Goal: Transaction & Acquisition: Purchase product/service

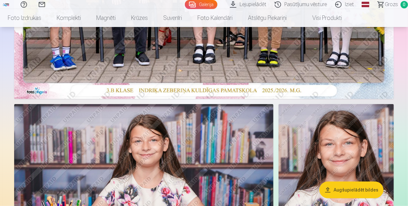
scroll to position [225, 0]
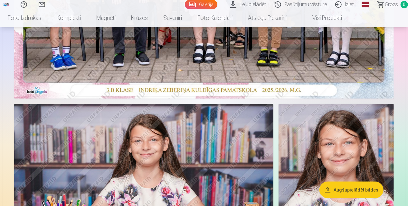
click at [351, 188] on button "Augšupielādēt bildes" at bounding box center [351, 190] width 64 height 17
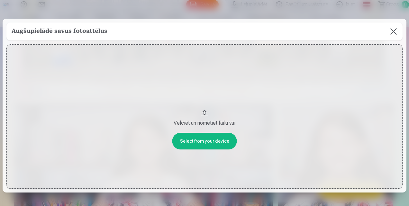
click at [392, 32] on button at bounding box center [394, 32] width 18 height 18
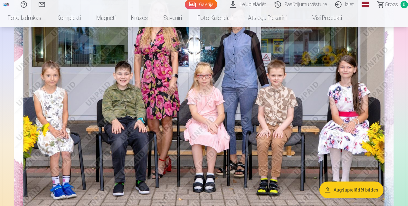
scroll to position [97, 0]
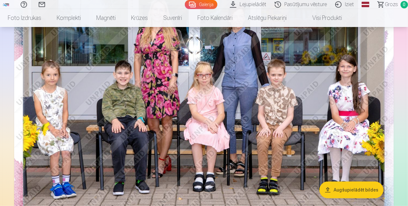
click at [316, 145] on img at bounding box center [203, 100] width 379 height 253
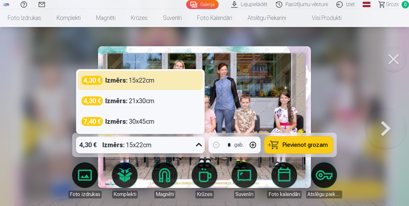
click at [198, 145] on icon at bounding box center [199, 145] width 6 height 4
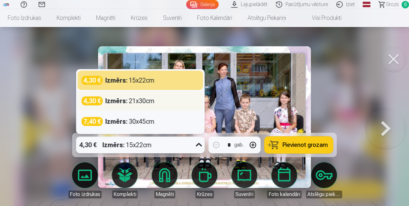
click at [145, 106] on div "Izmērs : 21x30cm" at bounding box center [130, 101] width 49 height 9
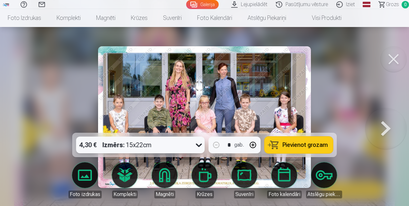
click at [198, 143] on icon at bounding box center [199, 145] width 10 height 10
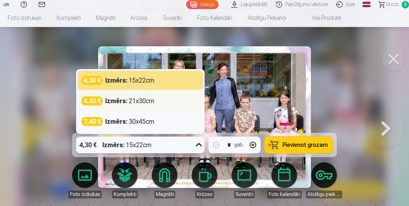
click at [183, 106] on div "4,30 € Izmērs : 21x30cm" at bounding box center [141, 100] width 126 height 19
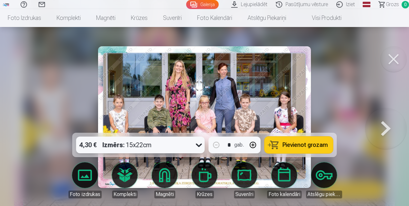
click at [181, 143] on div "4,30 € Izmērs : 15x22cm" at bounding box center [134, 145] width 117 height 17
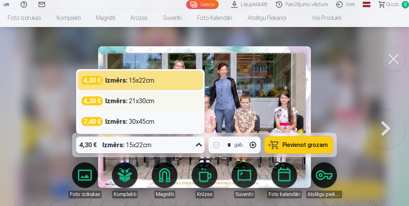
click at [128, 100] on div "Izmērs : 21x30cm" at bounding box center [130, 101] width 49 height 9
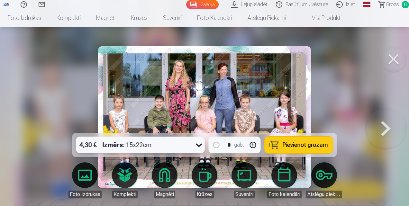
click at [385, 51] on button at bounding box center [394, 59] width 26 height 26
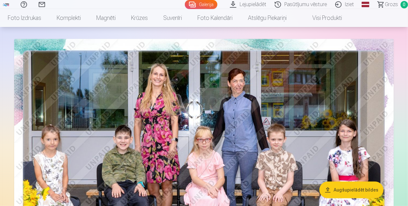
scroll to position [97, 0]
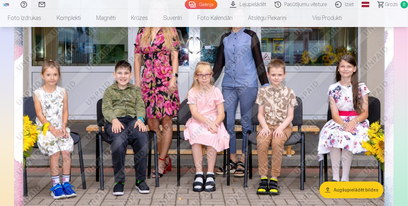
click at [218, 133] on img at bounding box center [203, 100] width 379 height 253
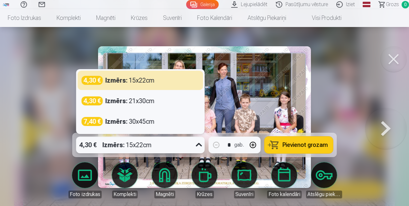
click at [198, 145] on icon at bounding box center [199, 145] width 6 height 4
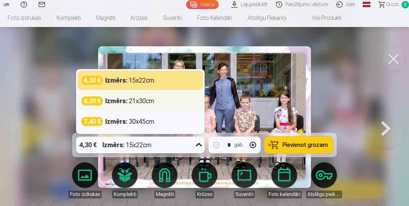
click at [147, 103] on div "Izmērs : 21x30cm" at bounding box center [130, 101] width 49 height 9
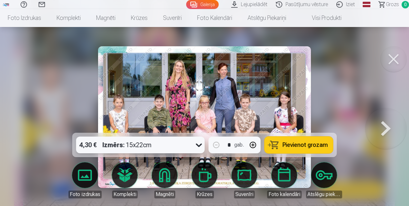
click at [201, 144] on icon at bounding box center [199, 145] width 10 height 10
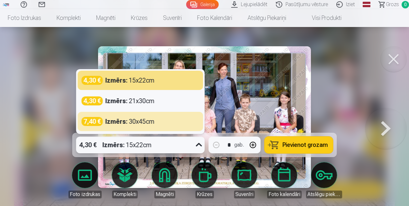
click at [177, 126] on div "7,40 € Izmērs : 30x45cm" at bounding box center [141, 121] width 118 height 9
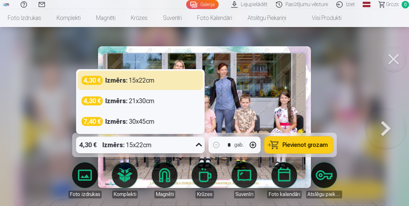
click at [197, 146] on icon at bounding box center [199, 145] width 10 height 10
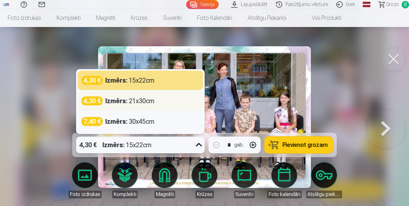
click at [163, 98] on div "4,30 € Izmērs : 21x30cm" at bounding box center [141, 101] width 118 height 9
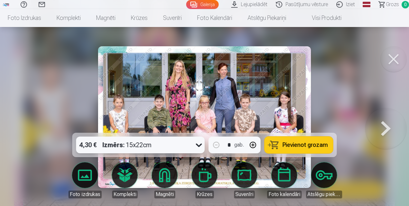
click at [203, 148] on icon at bounding box center [199, 145] width 10 height 10
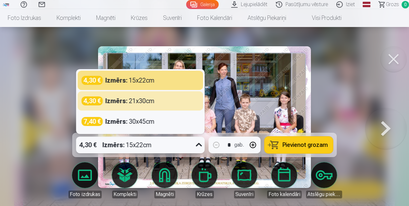
click at [167, 99] on div "4,30 € Izmērs : 21x30cm" at bounding box center [141, 101] width 118 height 9
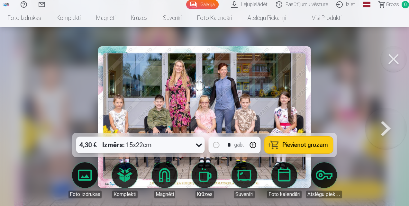
click at [388, 122] on button at bounding box center [386, 117] width 41 height 18
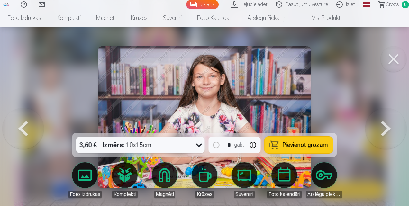
click at [387, 126] on button at bounding box center [386, 117] width 41 height 18
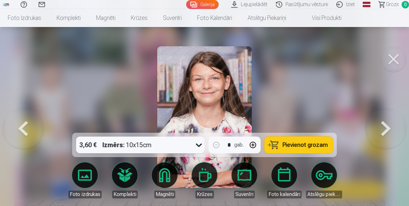
click at [202, 142] on icon at bounding box center [199, 145] width 10 height 10
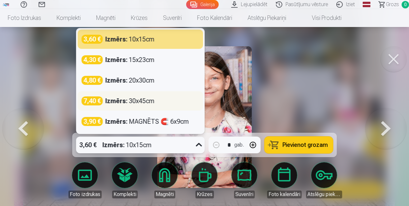
click at [131, 102] on div "Izmērs : 30x45cm" at bounding box center [130, 101] width 49 height 9
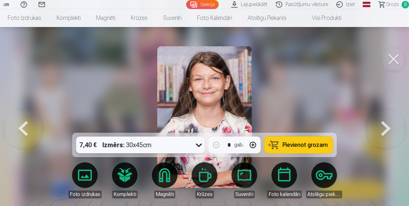
click at [201, 145] on icon at bounding box center [199, 146] width 6 height 4
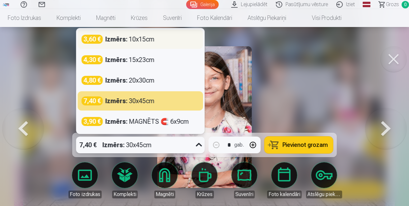
click at [140, 44] on div "Izmērs : 10x15cm" at bounding box center [130, 39] width 49 height 9
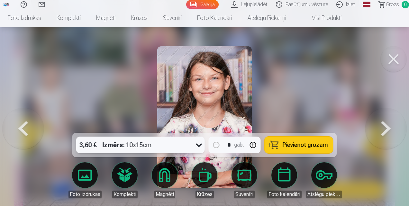
click at [28, 126] on button at bounding box center [23, 117] width 41 height 18
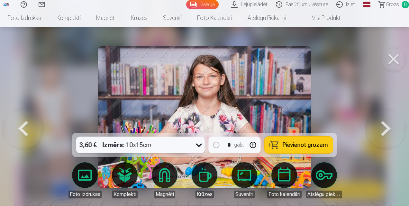
click at [24, 126] on button at bounding box center [23, 117] width 41 height 18
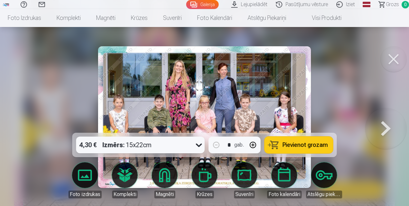
click at [24, 136] on div at bounding box center [204, 103] width 409 height 206
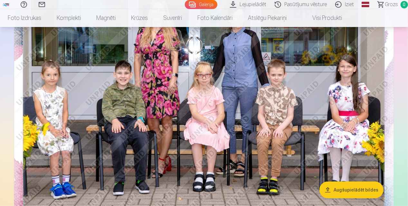
click at [265, 117] on img at bounding box center [203, 100] width 379 height 253
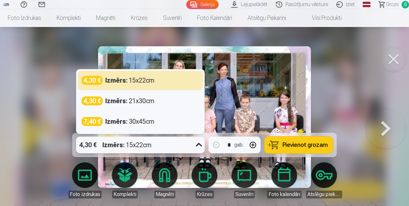
click at [201, 147] on icon at bounding box center [199, 145] width 10 height 10
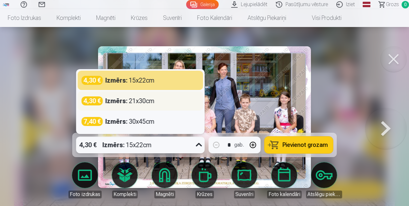
click at [156, 104] on div "4,30 € Izmērs : 21x30cm" at bounding box center [141, 101] width 118 height 9
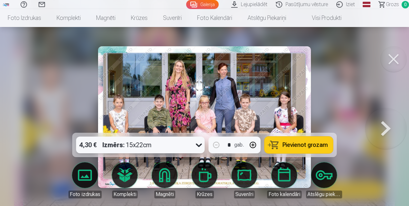
click at [205, 146] on div at bounding box center [199, 145] width 12 height 17
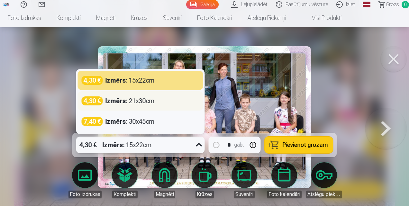
click at [131, 103] on div "Izmērs : 21x30cm" at bounding box center [130, 101] width 49 height 9
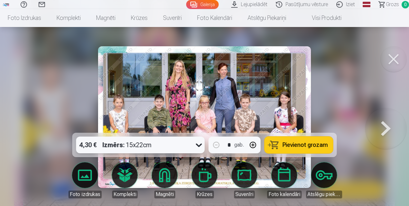
click at [297, 145] on span "Pievienot grozam" at bounding box center [305, 145] width 45 height 6
click at [380, 126] on button at bounding box center [386, 117] width 41 height 18
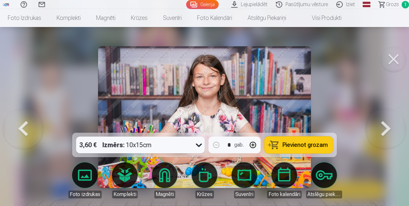
click at [380, 126] on button at bounding box center [386, 117] width 41 height 18
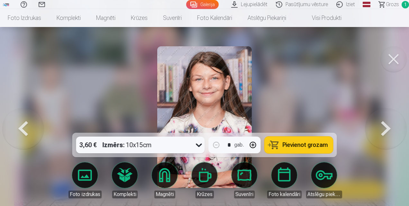
click at [380, 126] on button at bounding box center [386, 117] width 41 height 18
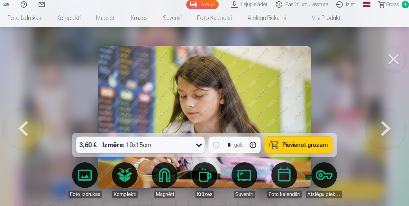
click at [380, 126] on button at bounding box center [386, 117] width 41 height 18
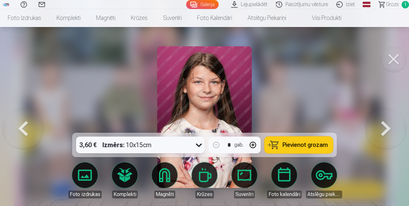
click at [380, 126] on button at bounding box center [386, 117] width 41 height 18
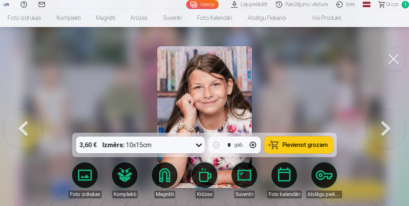
click at [380, 126] on button at bounding box center [386, 117] width 41 height 18
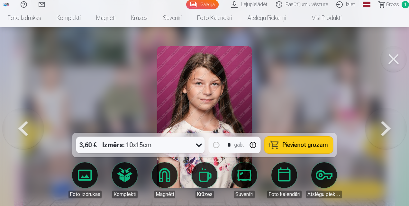
click at [380, 126] on button at bounding box center [386, 117] width 41 height 18
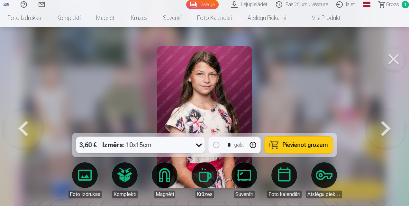
click at [380, 126] on button at bounding box center [386, 117] width 41 height 18
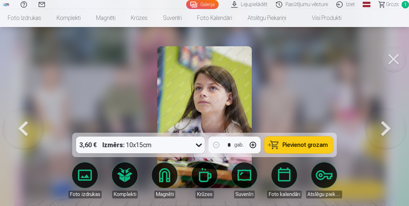
click at [380, 126] on button at bounding box center [386, 117] width 41 height 18
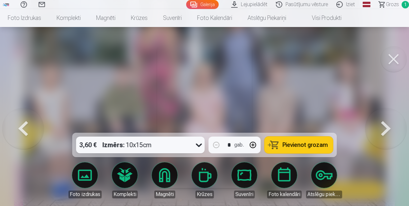
click at [380, 126] on button at bounding box center [386, 117] width 41 height 18
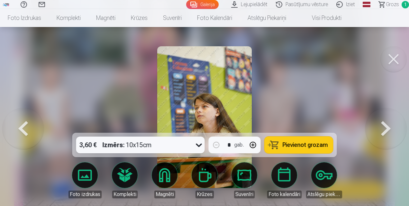
click at [380, 126] on button at bounding box center [386, 117] width 41 height 18
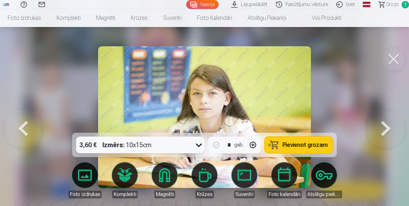
click at [380, 126] on button at bounding box center [386, 117] width 41 height 18
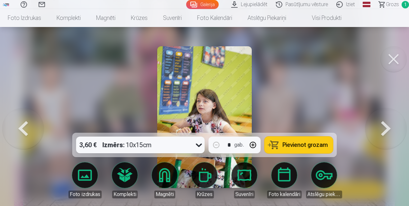
click at [380, 126] on button at bounding box center [386, 117] width 41 height 18
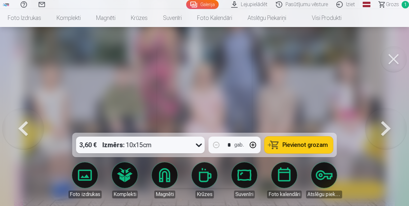
click at [380, 126] on button at bounding box center [386, 117] width 41 height 18
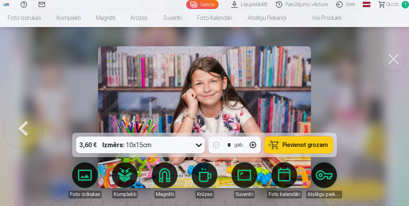
click at [380, 130] on div at bounding box center [204, 103] width 409 height 206
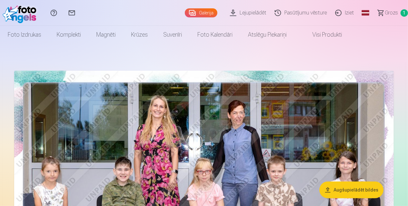
click at [0, 133] on html "Palīdzības centrs Sazinies ar mums Galerija Lejupielādēt Pasūtījumu vēsture Izi…" at bounding box center [204, 103] width 408 height 206
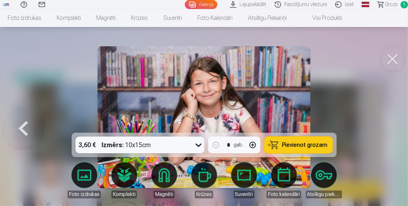
scroll to position [97, 0]
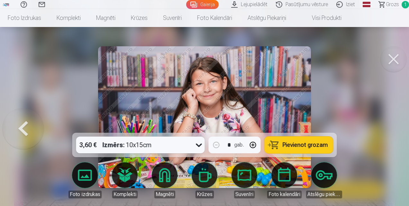
click at [28, 126] on button at bounding box center [23, 117] width 41 height 18
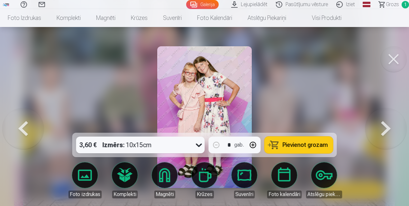
click at [28, 126] on button at bounding box center [23, 117] width 41 height 18
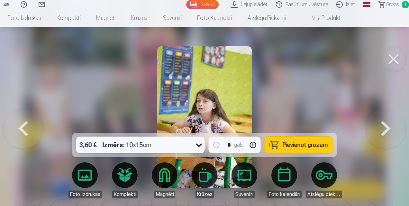
click at [28, 126] on button at bounding box center [23, 117] width 41 height 18
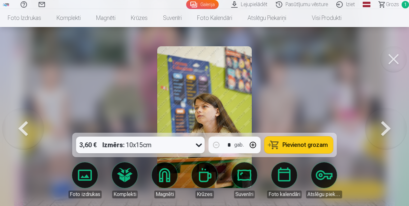
click at [28, 126] on button at bounding box center [23, 117] width 41 height 18
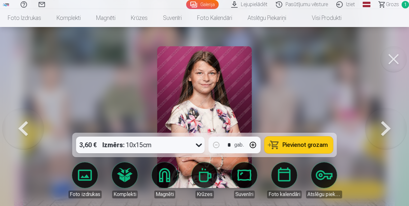
click at [28, 126] on button at bounding box center [23, 117] width 41 height 18
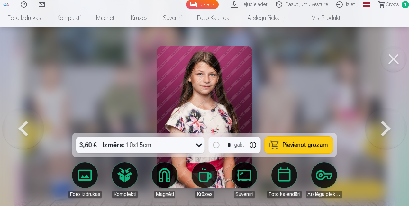
click at [28, 126] on button at bounding box center [23, 117] width 41 height 18
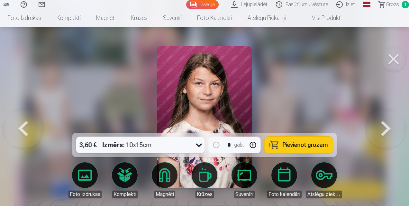
click at [28, 126] on button at bounding box center [23, 117] width 41 height 18
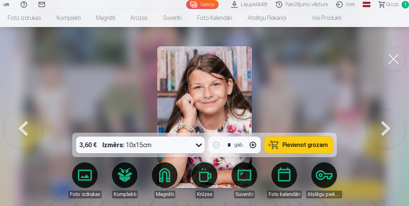
click at [28, 126] on button at bounding box center [23, 117] width 41 height 18
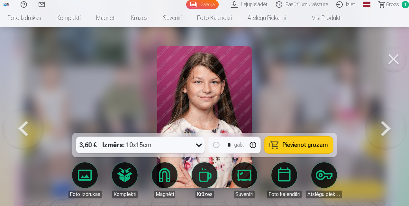
click at [28, 126] on button at bounding box center [23, 117] width 41 height 18
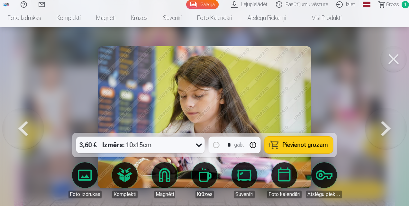
click at [28, 126] on button at bounding box center [23, 117] width 41 height 18
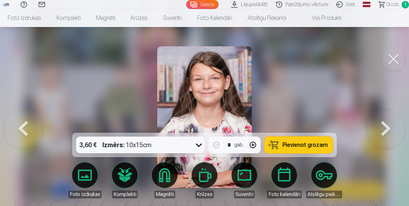
click at [28, 126] on button at bounding box center [23, 117] width 41 height 18
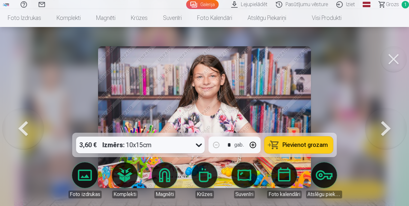
click at [28, 126] on button at bounding box center [23, 117] width 41 height 18
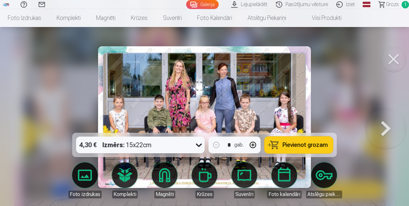
click at [391, 125] on button at bounding box center [386, 117] width 41 height 18
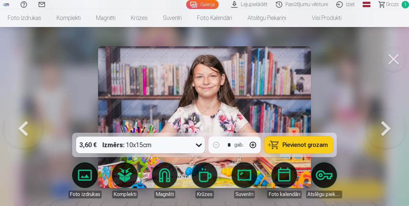
click at [395, 61] on button at bounding box center [394, 59] width 26 height 26
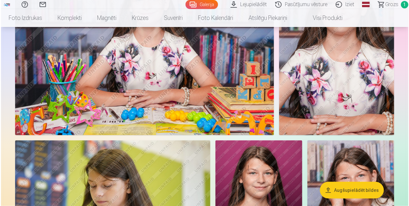
scroll to position [354, 0]
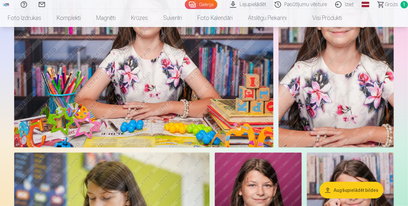
click at [171, 95] on img at bounding box center [143, 61] width 259 height 173
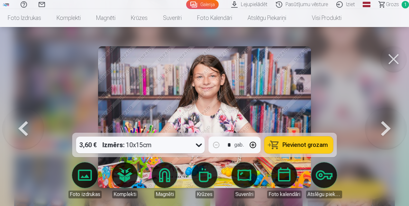
click at [290, 144] on span "Pievienot grozam" at bounding box center [305, 145] width 45 height 6
click at [397, 59] on button at bounding box center [394, 59] width 26 height 26
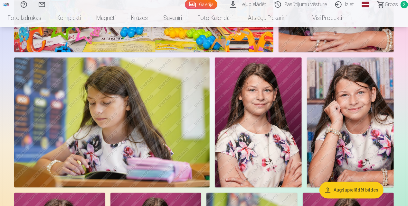
click at [256, 125] on img at bounding box center [258, 123] width 87 height 130
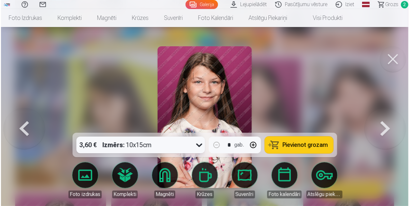
scroll to position [451, 0]
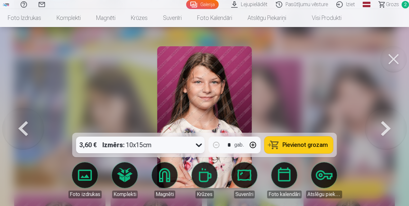
click at [298, 145] on span "Pievienot grozam" at bounding box center [305, 145] width 45 height 6
click at [394, 57] on button at bounding box center [394, 59] width 26 height 26
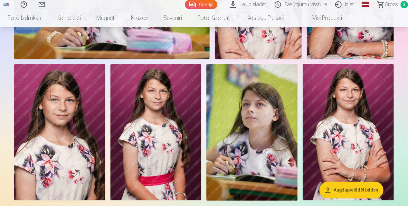
scroll to position [546, 0]
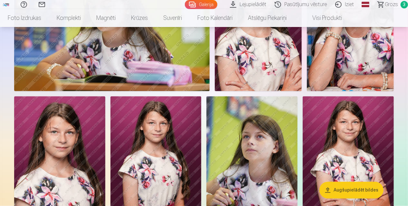
click at [358, 56] on img at bounding box center [350, 26] width 87 height 130
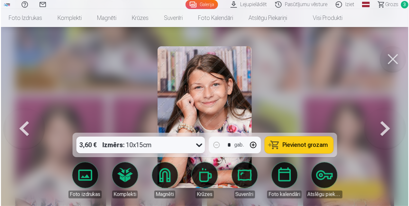
scroll to position [548, 0]
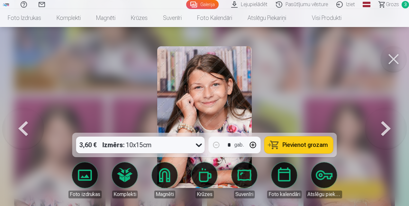
click at [299, 145] on span "Pievienot grozam" at bounding box center [305, 145] width 45 height 6
click at [391, 60] on button at bounding box center [394, 59] width 26 height 26
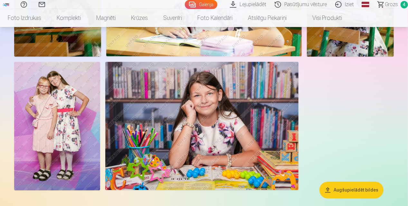
scroll to position [868, 0]
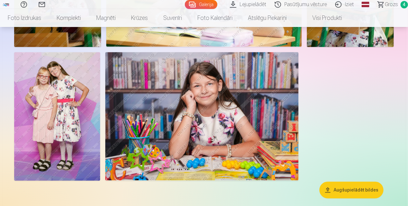
click at [57, 104] on img at bounding box center [57, 116] width 86 height 129
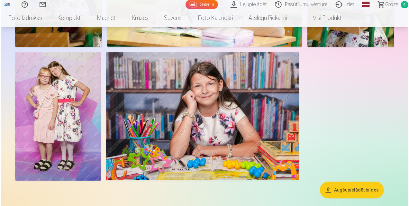
scroll to position [871, 0]
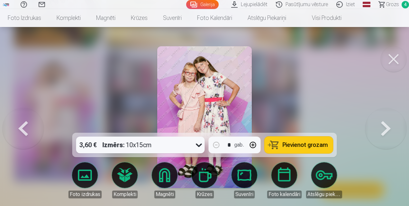
click at [299, 147] on span "Pievienot grozam" at bounding box center [305, 145] width 45 height 6
click at [395, 60] on button at bounding box center [394, 59] width 26 height 26
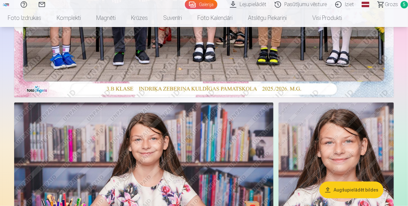
scroll to position [97, 0]
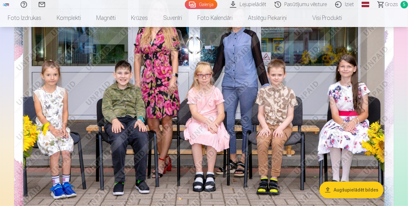
click at [388, 4] on span "Grozs" at bounding box center [391, 5] width 13 height 8
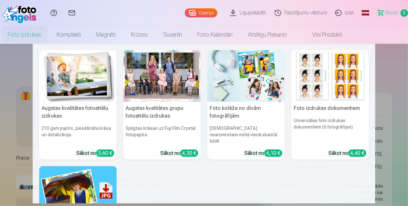
click at [24, 37] on link "Foto izdrukas" at bounding box center [24, 35] width 49 height 18
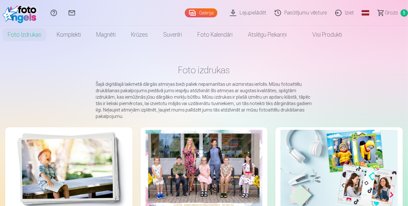
click at [210, 12] on link "Galerija" at bounding box center [201, 12] width 33 height 9
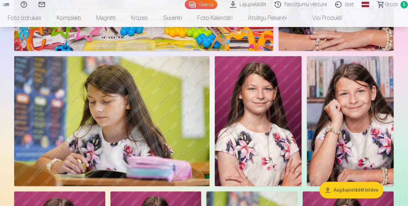
scroll to position [579, 0]
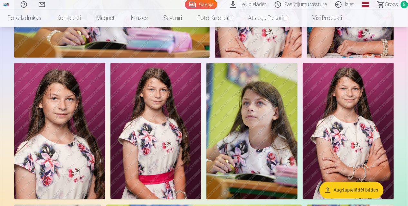
click at [265, 114] on img at bounding box center [251, 131] width 91 height 136
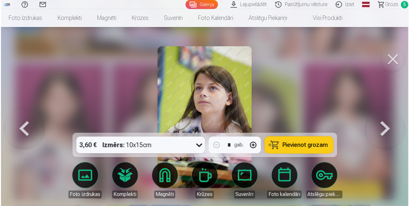
scroll to position [581, 0]
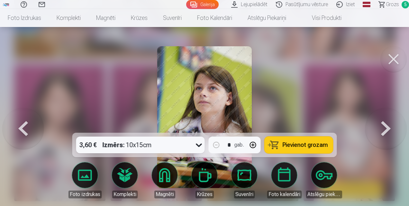
click at [313, 144] on span "Pievienot grozam" at bounding box center [305, 145] width 45 height 6
click at [397, 58] on button at bounding box center [394, 59] width 26 height 26
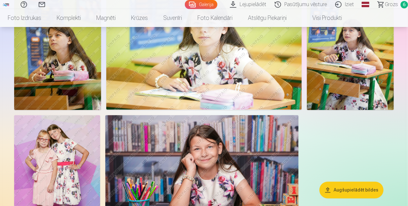
scroll to position [772, 0]
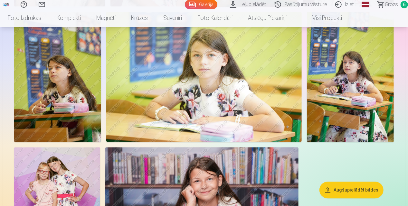
click at [53, 80] on img at bounding box center [57, 77] width 87 height 130
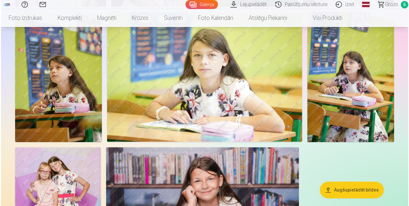
scroll to position [774, 0]
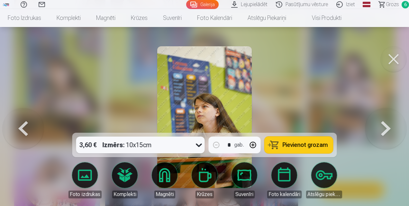
click at [309, 144] on span "Pievienot grozam" at bounding box center [305, 145] width 45 height 6
click at [390, 51] on button at bounding box center [394, 59] width 26 height 26
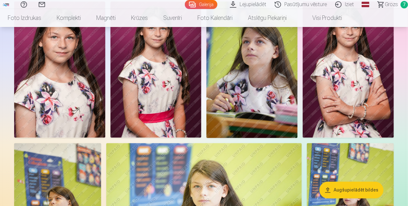
scroll to position [644, 0]
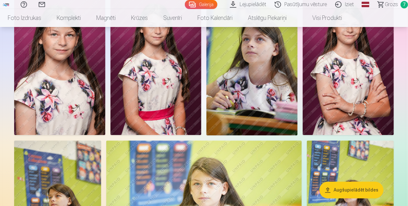
click at [163, 83] on img at bounding box center [155, 67] width 91 height 136
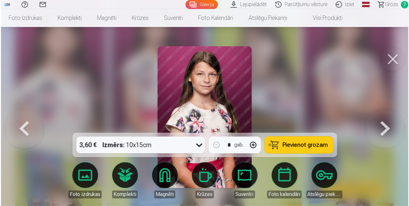
scroll to position [646, 0]
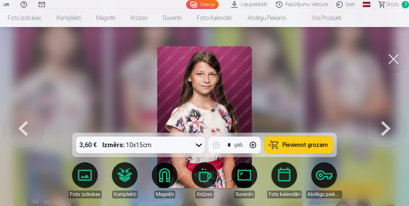
click at [307, 144] on span "Pievienot grozam" at bounding box center [305, 145] width 45 height 6
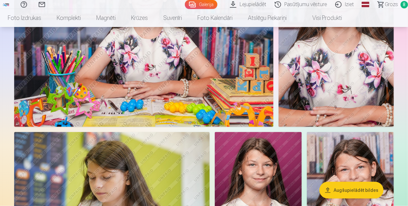
scroll to position [388, 0]
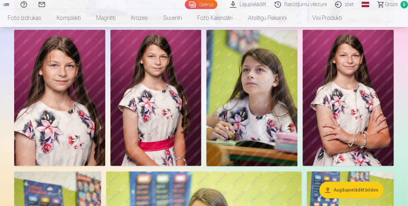
click at [66, 110] on img at bounding box center [59, 98] width 91 height 136
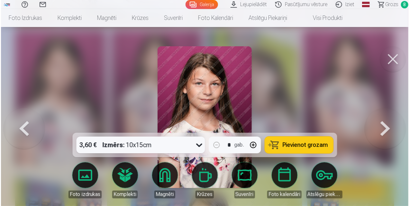
scroll to position [614, 0]
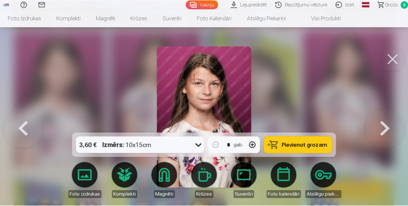
scroll to position [613, 0]
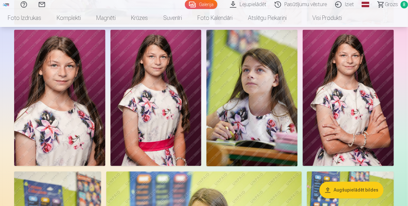
drag, startPoint x: 153, startPoint y: 94, endPoint x: 163, endPoint y: 75, distance: 21.6
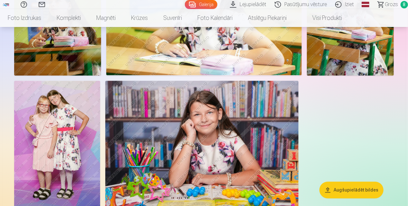
scroll to position [870, 0]
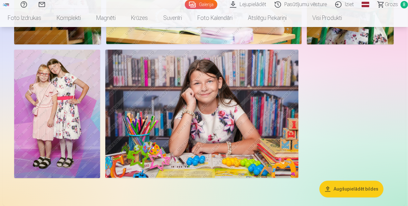
click at [403, 3] on span "8" at bounding box center [403, 4] width 7 height 7
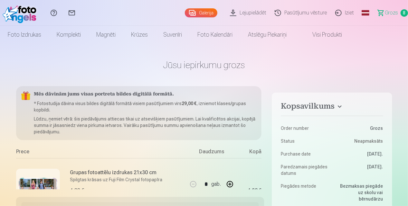
click at [390, 12] on span "Grozs" at bounding box center [391, 13] width 13 height 8
drag, startPoint x: 390, startPoint y: 12, endPoint x: 294, endPoint y: 25, distance: 97.5
click at [294, 25] on link "Pasūtījumu vēsture" at bounding box center [301, 13] width 61 height 26
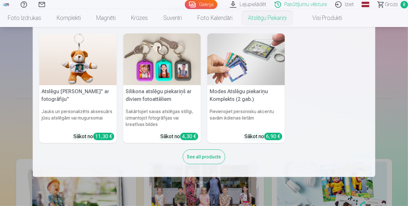
scroll to position [64, 0]
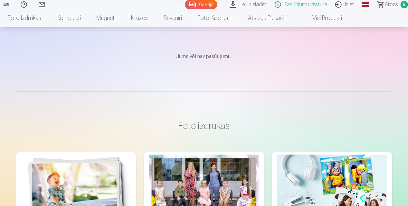
click at [393, 3] on span "Grozs" at bounding box center [391, 5] width 13 height 8
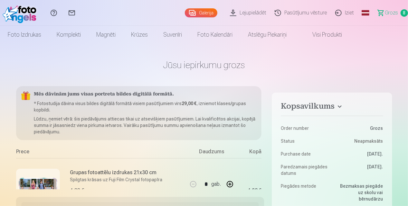
click at [210, 14] on link "Galerija" at bounding box center [201, 12] width 33 height 9
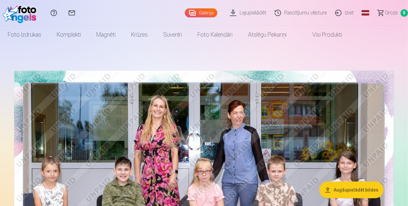
click at [394, 12] on span "Grozs" at bounding box center [391, 13] width 13 height 8
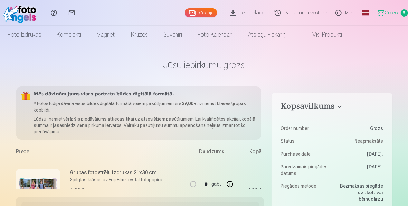
scroll to position [64, 0]
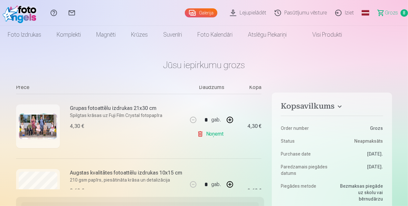
drag, startPoint x: 402, startPoint y: 12, endPoint x: 395, endPoint y: 8, distance: 8.4
click at [395, 8] on link "Grozs 8" at bounding box center [390, 13] width 36 height 26
click at [403, 14] on span "8" at bounding box center [403, 12] width 7 height 7
click at [404, 14] on span "8" at bounding box center [403, 12] width 7 height 7
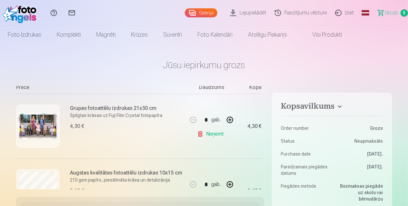
drag, startPoint x: 404, startPoint y: 14, endPoint x: 383, endPoint y: 10, distance: 20.6
click at [398, 14] on link "Grozs 8" at bounding box center [390, 13] width 36 height 26
click at [381, 10] on link "Grozs 8" at bounding box center [390, 13] width 36 height 26
click at [383, 11] on link "Grozs 8" at bounding box center [390, 13] width 36 height 26
click at [386, 12] on span "Grozs" at bounding box center [391, 13] width 13 height 8
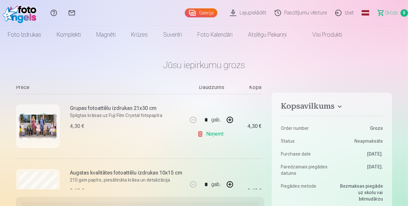
click at [383, 12] on link "Grozs 8" at bounding box center [390, 13] width 36 height 26
click at [344, 15] on link "Iziet" at bounding box center [345, 13] width 27 height 26
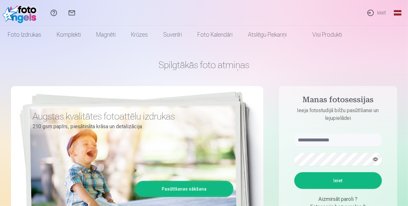
click at [382, 11] on link "Ieiet" at bounding box center [376, 13] width 30 height 26
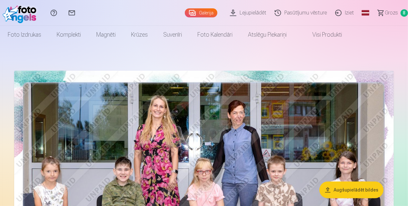
click at [396, 13] on span "Grozs" at bounding box center [391, 13] width 13 height 8
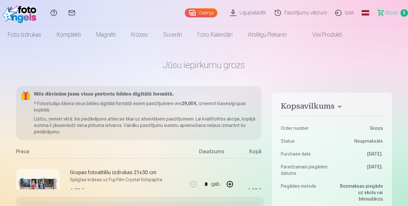
click at [204, 11] on link "Galerija" at bounding box center [201, 12] width 33 height 9
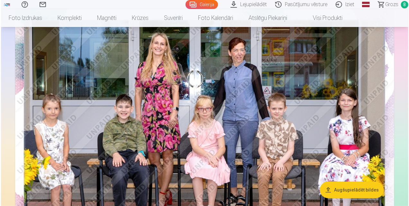
scroll to position [64, 0]
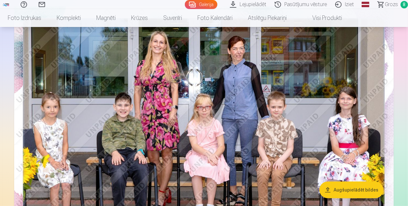
click at [213, 101] on img at bounding box center [203, 132] width 379 height 253
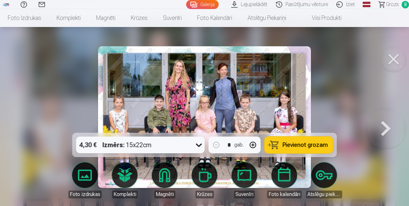
click at [382, 126] on button at bounding box center [386, 117] width 41 height 18
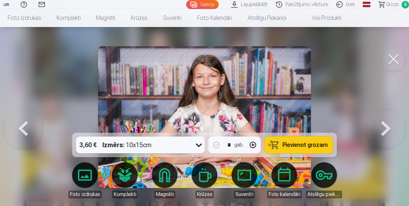
click at [380, 126] on button at bounding box center [386, 117] width 41 height 18
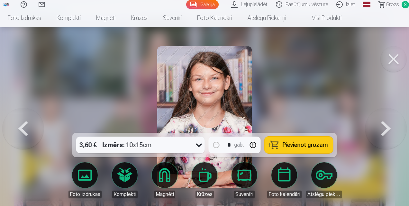
click at [380, 126] on button at bounding box center [386, 117] width 41 height 18
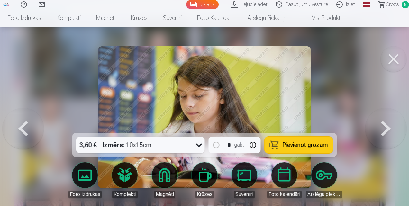
click at [378, 126] on button at bounding box center [386, 117] width 41 height 18
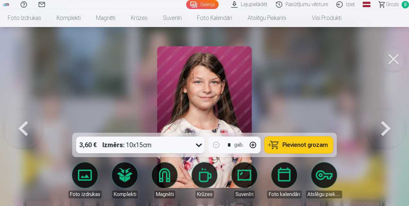
click at [377, 126] on button at bounding box center [386, 117] width 41 height 18
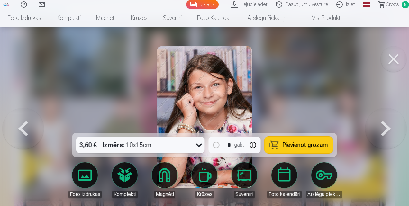
click at [377, 126] on button at bounding box center [386, 117] width 41 height 18
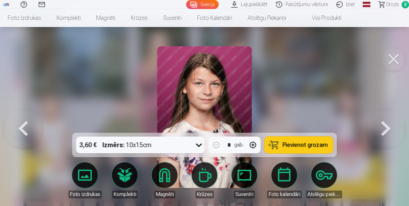
click at [393, 4] on span "Grozs" at bounding box center [392, 5] width 13 height 8
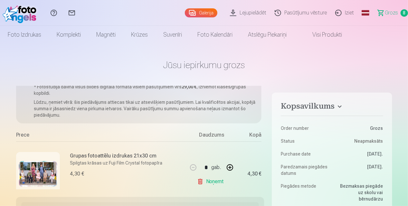
scroll to position [32, 0]
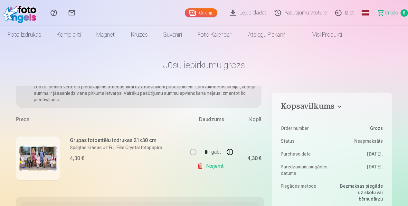
click at [210, 167] on link "Noņemt" at bounding box center [211, 166] width 29 height 13
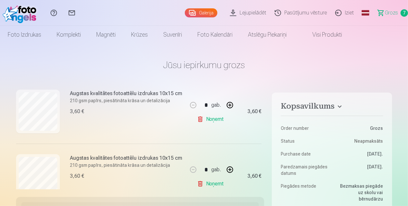
scroll to position [103, 0]
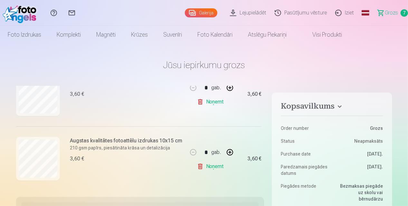
click at [210, 168] on link "Noņemt" at bounding box center [211, 166] width 29 height 13
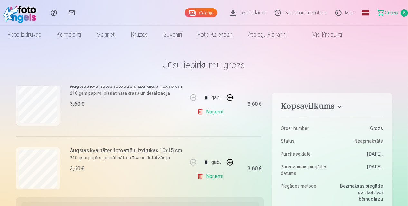
scroll to position [167, 0]
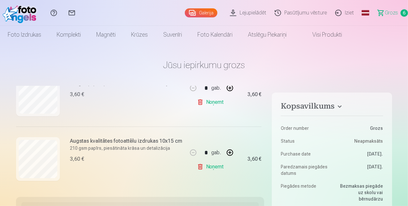
click at [210, 167] on link "Noņemt" at bounding box center [211, 167] width 29 height 13
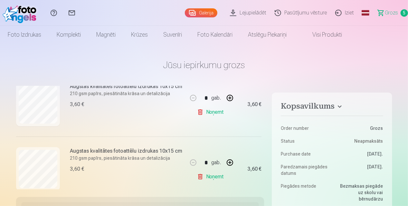
scroll to position [232, 0]
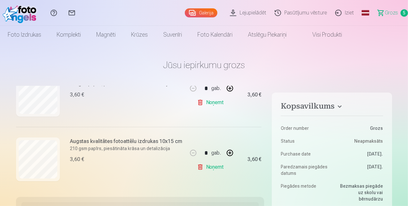
click at [211, 169] on link "Noņemt" at bounding box center [211, 167] width 29 height 13
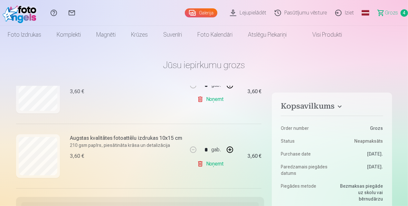
scroll to position [97, 0]
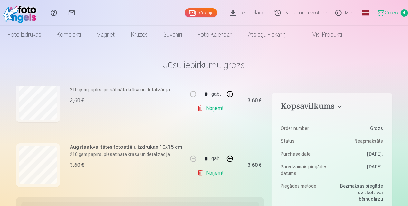
click at [217, 110] on link "Noņemt" at bounding box center [211, 108] width 29 height 13
click at [216, 109] on link "Noņemt" at bounding box center [211, 108] width 29 height 13
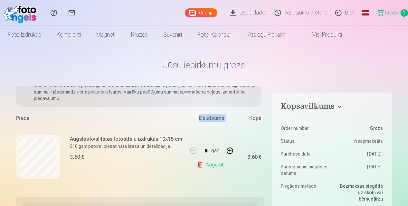
click at [216, 109] on div "Ja pievienosiet grozam papildus preces uz 25,40 € , tad saņemsiet dāvanā visas …" at bounding box center [139, 117] width 246 height 143
click at [210, 165] on link "Noņemt" at bounding box center [211, 165] width 29 height 13
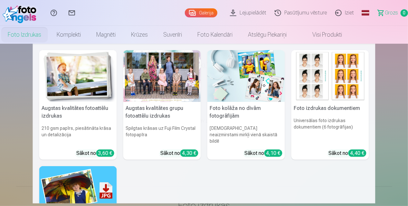
click at [26, 34] on link "Foto izdrukas" at bounding box center [24, 35] width 49 height 18
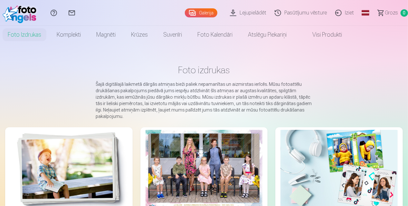
click at [209, 11] on link "Galerija" at bounding box center [201, 12] width 33 height 9
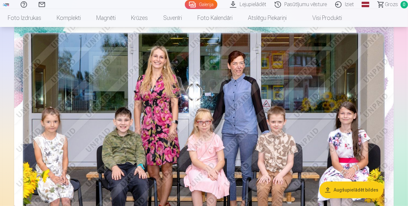
scroll to position [129, 0]
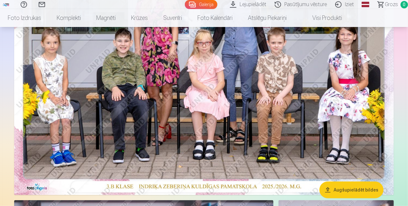
click at [305, 117] on img at bounding box center [203, 68] width 379 height 253
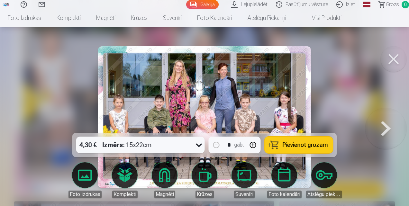
click at [199, 147] on icon at bounding box center [199, 145] width 10 height 10
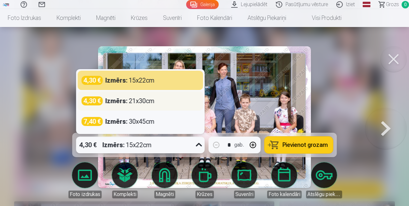
click at [149, 101] on div "Izmērs : 21x30cm" at bounding box center [130, 101] width 49 height 9
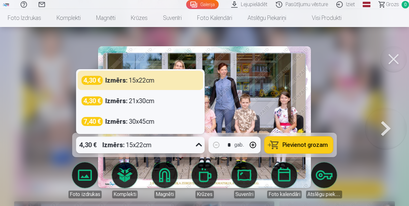
click at [200, 144] on icon at bounding box center [199, 145] width 10 height 10
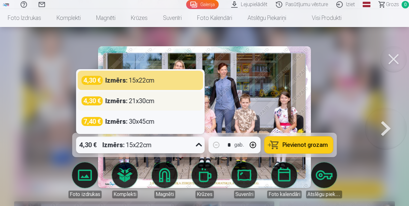
click at [143, 100] on div "Izmērs : 21x30cm" at bounding box center [130, 101] width 49 height 9
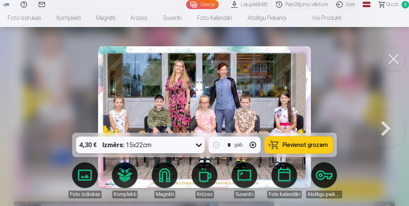
click at [198, 145] on icon at bounding box center [199, 145] width 10 height 10
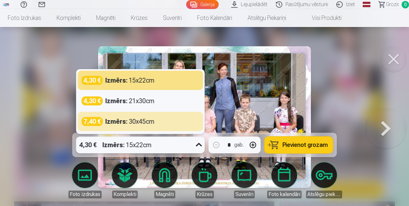
click at [153, 125] on div "Izmērs : 30x45cm" at bounding box center [130, 121] width 49 height 9
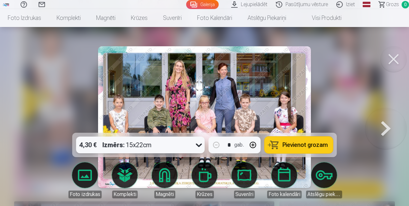
click at [195, 145] on icon at bounding box center [199, 145] width 10 height 10
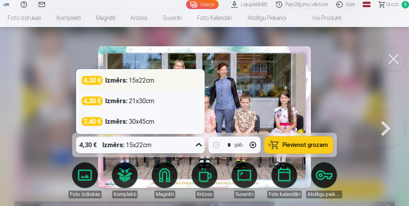
click at [152, 84] on div "Izmērs : 15x22cm" at bounding box center [130, 80] width 49 height 9
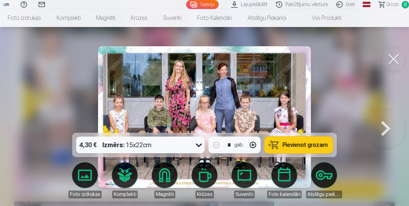
click at [286, 146] on span "Pievienot grozam" at bounding box center [305, 145] width 45 height 6
click at [394, 125] on button at bounding box center [386, 117] width 41 height 18
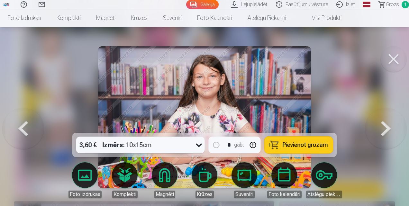
click at [390, 59] on button at bounding box center [394, 59] width 26 height 26
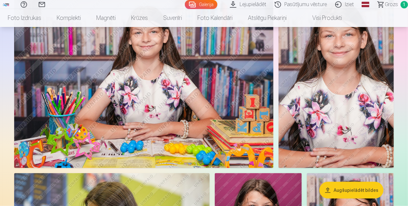
scroll to position [322, 0]
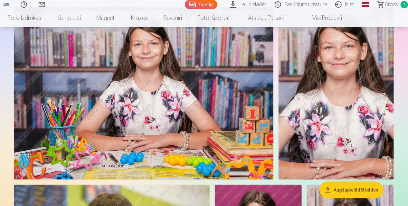
click at [178, 127] on img at bounding box center [143, 93] width 259 height 173
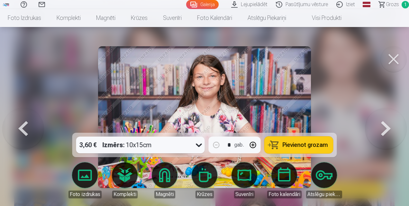
click at [301, 146] on span "Pievienot grozam" at bounding box center [305, 145] width 45 height 6
click at [390, 59] on button at bounding box center [394, 59] width 26 height 26
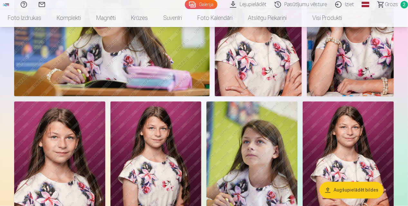
scroll to position [579, 0]
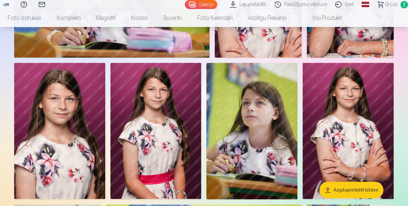
click at [352, 125] on img at bounding box center [348, 131] width 91 height 136
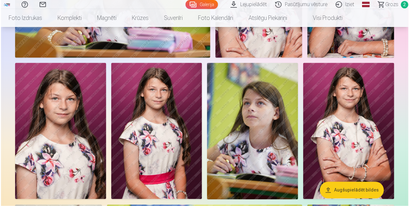
scroll to position [581, 0]
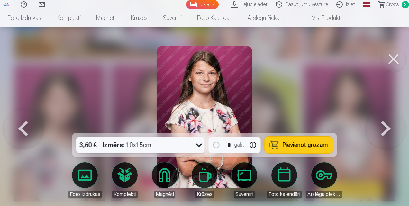
click at [299, 145] on span "Pievienot grozam" at bounding box center [305, 145] width 45 height 6
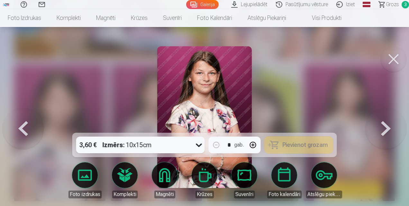
click at [399, 63] on button at bounding box center [394, 59] width 26 height 26
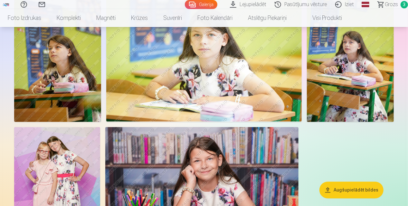
scroll to position [837, 0]
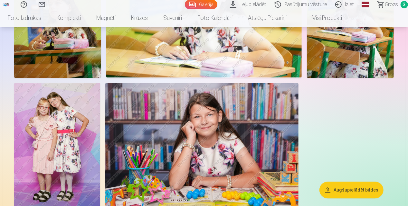
click at [64, 125] on img at bounding box center [57, 147] width 86 height 129
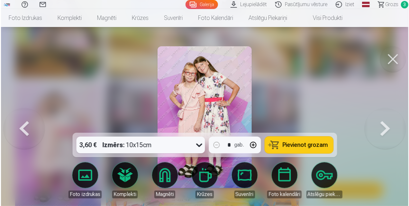
scroll to position [839, 0]
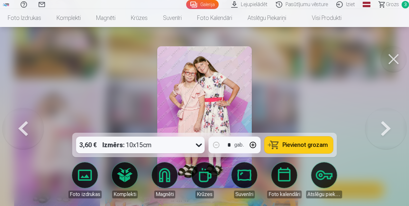
click at [297, 145] on span "Pievienot grozam" at bounding box center [305, 145] width 45 height 6
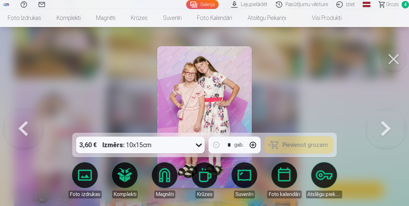
click at [394, 61] on button at bounding box center [394, 59] width 26 height 26
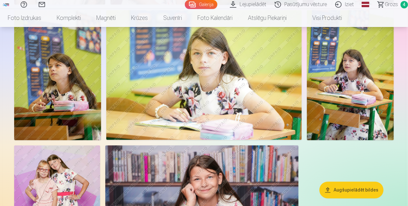
scroll to position [772, 0]
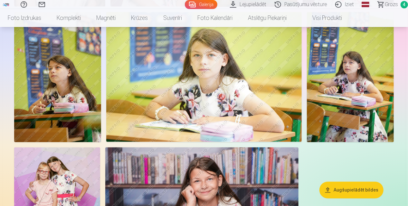
click at [58, 74] on img at bounding box center [57, 77] width 87 height 130
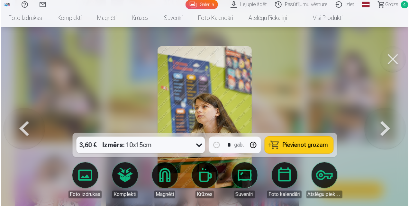
scroll to position [774, 0]
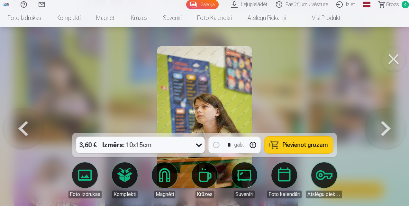
click at [295, 143] on span "Pievienot grozam" at bounding box center [305, 145] width 45 height 6
click at [396, 4] on span "Grozs" at bounding box center [392, 5] width 13 height 8
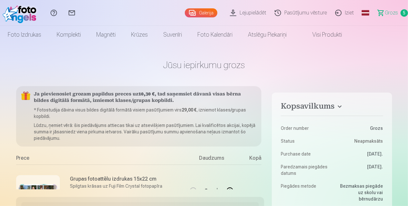
click at [209, 12] on link "Galerija" at bounding box center [201, 12] width 33 height 9
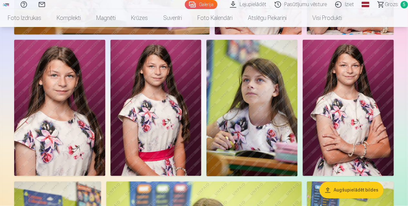
scroll to position [612, 0]
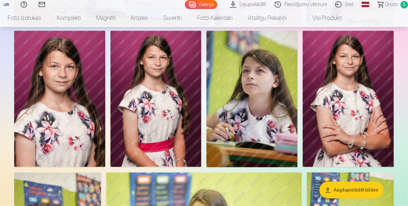
click at [340, 105] on img at bounding box center [348, 99] width 91 height 136
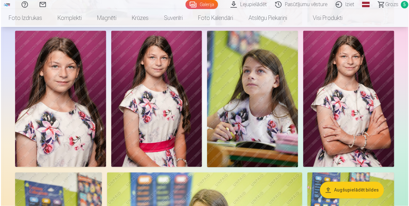
scroll to position [613, 0]
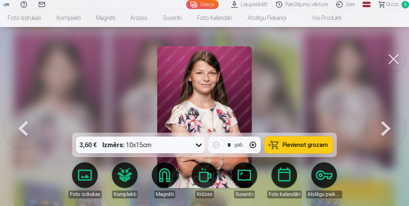
click at [296, 144] on span "Pievienot grozam" at bounding box center [305, 145] width 45 height 6
click at [391, 63] on button at bounding box center [394, 59] width 26 height 26
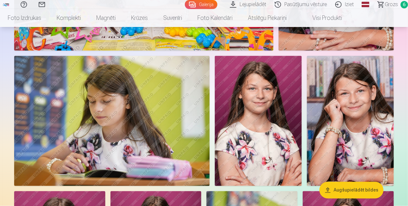
scroll to position [451, 0]
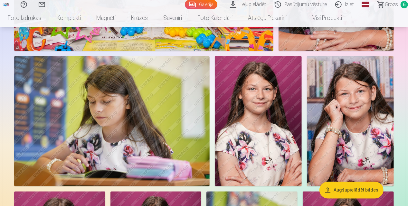
click at [348, 102] on img at bounding box center [350, 121] width 87 height 130
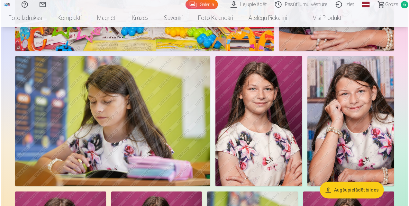
scroll to position [452, 0]
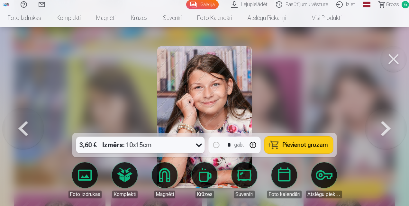
click at [301, 144] on span "Pievienot grozam" at bounding box center [305, 145] width 45 height 6
click at [394, 61] on button at bounding box center [394, 59] width 26 height 26
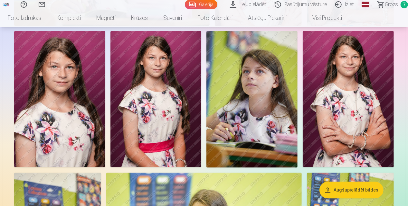
scroll to position [612, 0]
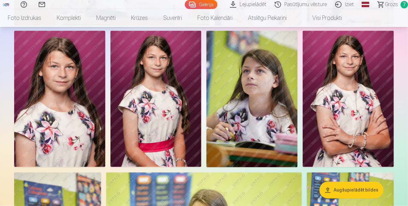
click at [165, 101] on img at bounding box center [155, 99] width 91 height 136
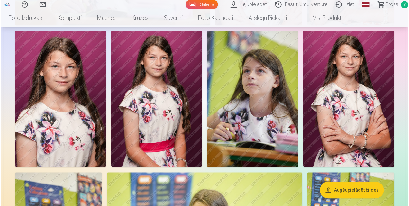
scroll to position [613, 0]
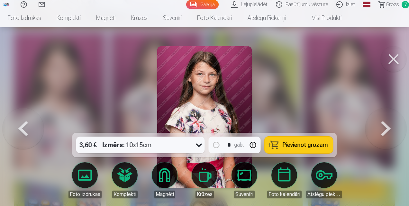
click at [292, 142] on span "Pievienot grozam" at bounding box center [305, 145] width 45 height 6
click at [393, 65] on button at bounding box center [394, 59] width 26 height 26
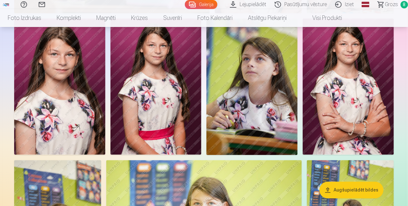
scroll to position [644, 0]
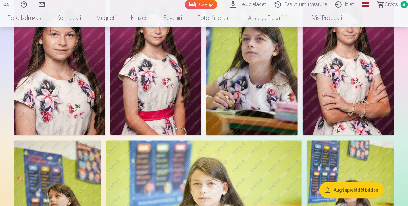
click at [261, 78] on img at bounding box center [251, 67] width 91 height 136
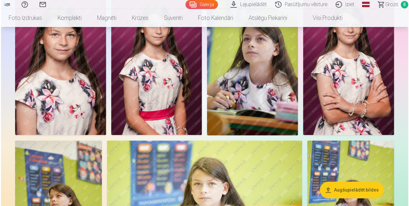
scroll to position [646, 0]
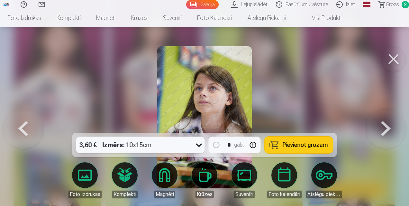
click at [297, 148] on span "Pievienot grozam" at bounding box center [305, 145] width 45 height 6
click at [393, 62] on button at bounding box center [394, 59] width 26 height 26
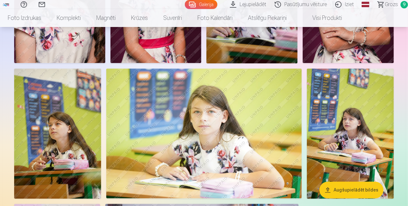
scroll to position [708, 0]
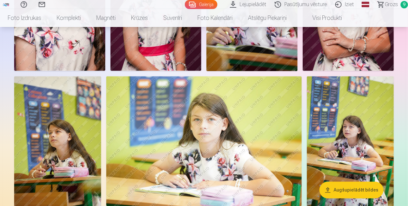
click at [388, 3] on span "Grozs" at bounding box center [391, 5] width 13 height 8
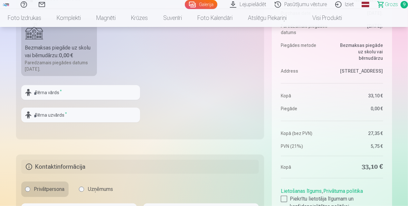
scroll to position [161, 0]
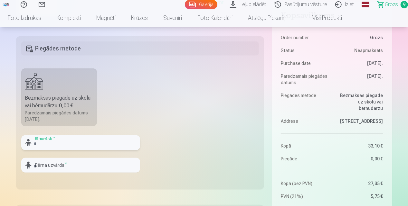
click at [67, 141] on input "text" at bounding box center [80, 142] width 119 height 15
type input "*******"
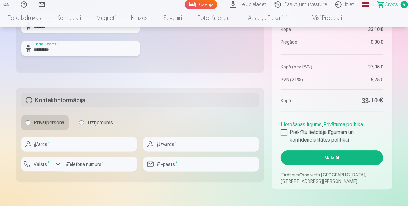
scroll to position [290, 0]
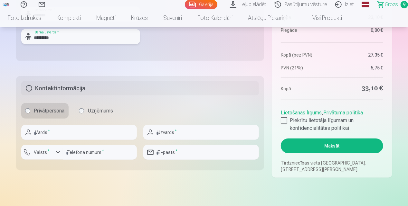
type input "*********"
click at [61, 132] on input "text" at bounding box center [79, 132] width 116 height 15
type input "******"
click at [172, 133] on input "**********" at bounding box center [201, 132] width 116 height 15
click at [196, 133] on input "********" at bounding box center [201, 132] width 116 height 15
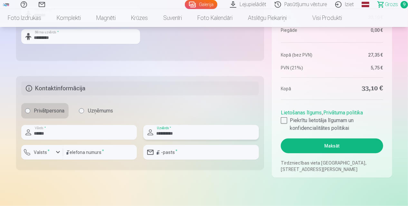
type input "**********"
click at [93, 154] on input "number" at bounding box center [100, 152] width 74 height 15
type input "********"
click at [176, 156] on input "email" at bounding box center [201, 152] width 116 height 15
click at [189, 153] on input "**********" at bounding box center [201, 152] width 116 height 15
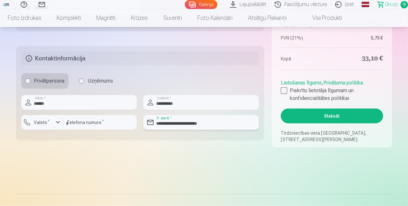
scroll to position [322, 0]
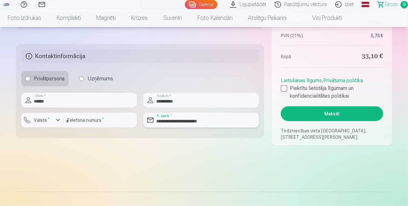
type input "**********"
click at [285, 87] on div at bounding box center [284, 88] width 6 height 6
click at [330, 114] on button "Maksāt" at bounding box center [332, 114] width 102 height 15
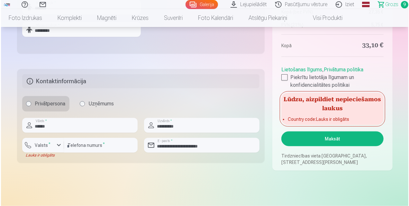
scroll to position [290, 0]
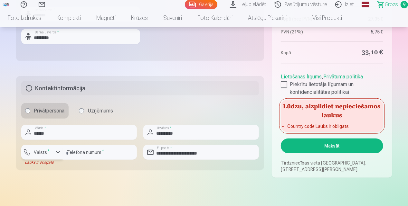
click at [58, 153] on div "button" at bounding box center [58, 153] width 8 height 8
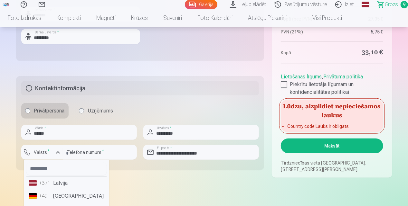
click at [64, 184] on li "+371 Latvija" at bounding box center [66, 183] width 80 height 13
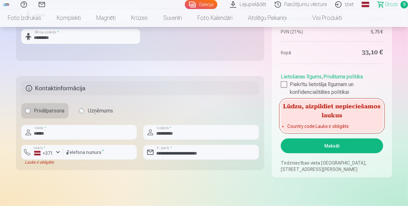
click at [313, 144] on button "Maksāt" at bounding box center [332, 146] width 102 height 15
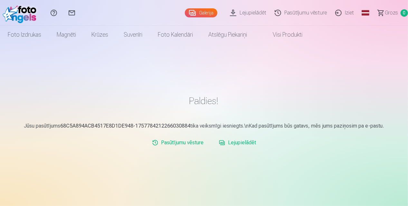
click at [207, 14] on link "Galerija" at bounding box center [201, 12] width 33 height 9
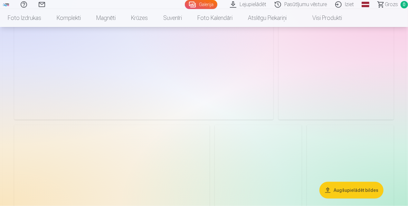
scroll to position [418, 0]
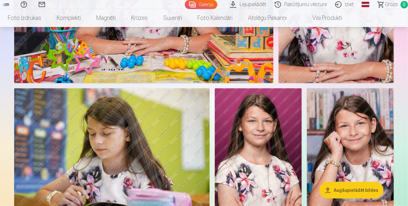
click at [268, 131] on img at bounding box center [258, 154] width 87 height 130
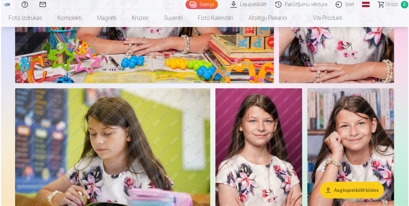
scroll to position [419, 0]
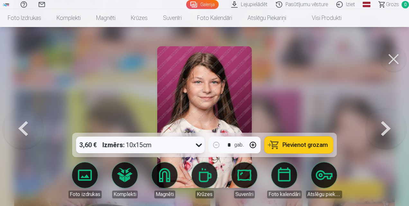
click at [383, 126] on button at bounding box center [386, 117] width 41 height 18
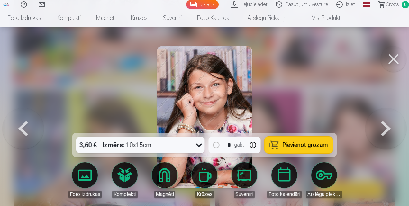
click at [383, 126] on button at bounding box center [386, 117] width 41 height 18
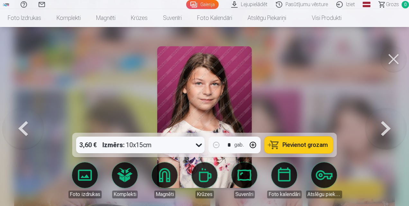
click at [383, 126] on button at bounding box center [386, 117] width 41 height 18
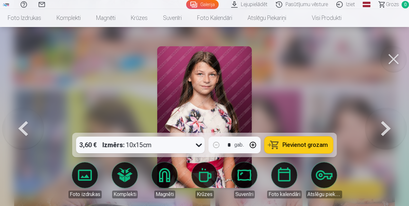
click at [383, 126] on button at bounding box center [386, 117] width 41 height 18
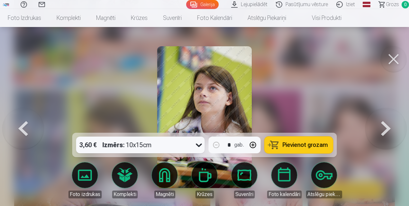
click at [383, 126] on button at bounding box center [386, 117] width 41 height 18
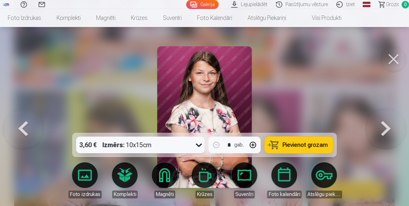
click at [383, 126] on button at bounding box center [386, 117] width 41 height 18
click at [382, 126] on button at bounding box center [386, 117] width 41 height 18
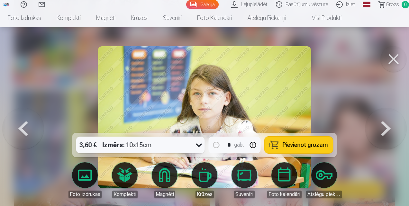
click at [382, 126] on button at bounding box center [386, 117] width 41 height 18
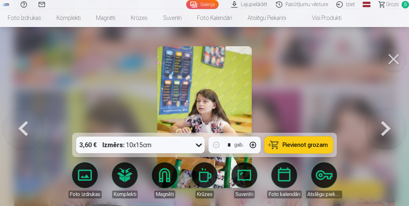
click at [382, 126] on button at bounding box center [386, 117] width 41 height 18
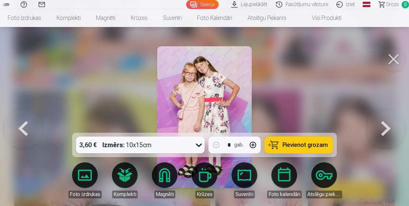
click at [382, 126] on button at bounding box center [386, 117] width 41 height 18
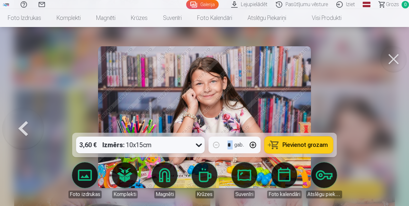
click at [382, 133] on div at bounding box center [204, 103] width 409 height 206
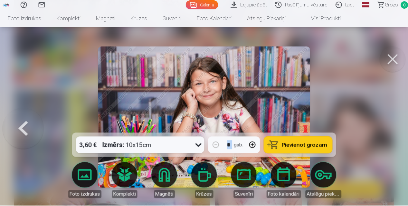
scroll to position [418, 0]
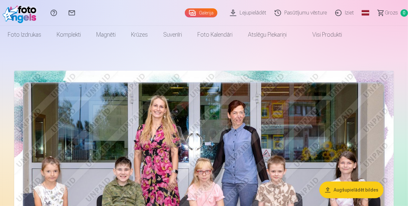
click at [245, 12] on link "Lejupielādēt" at bounding box center [249, 13] width 45 height 26
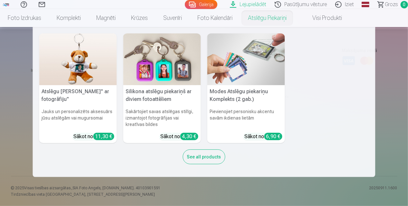
scroll to position [506, 0]
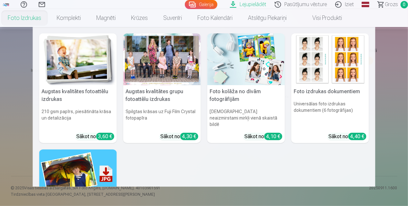
click at [32, 17] on link "Foto izdrukas" at bounding box center [24, 18] width 49 height 18
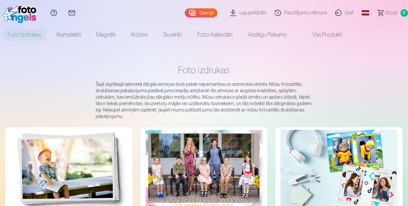
click at [320, 37] on link "Visi produkti" at bounding box center [321, 35] width 55 height 18
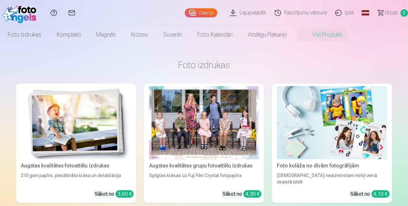
click at [257, 9] on link "Lejupielādēt" at bounding box center [249, 13] width 45 height 26
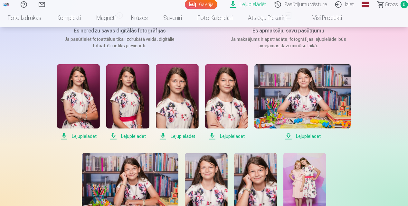
scroll to position [97, 0]
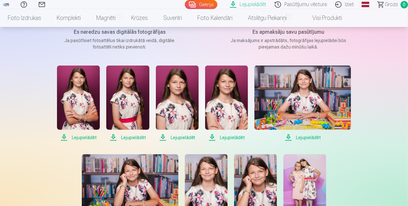
click at [83, 138] on span "Lejupielādēt" at bounding box center [78, 138] width 43 height 8
click at [132, 138] on span "Lejupielādēt" at bounding box center [127, 138] width 43 height 8
click at [177, 138] on span "Lejupielādēt" at bounding box center [177, 138] width 43 height 8
click at [234, 138] on span "Lejupielādēt" at bounding box center [226, 138] width 43 height 8
click at [316, 138] on span "Lejupielādēt" at bounding box center [302, 138] width 97 height 8
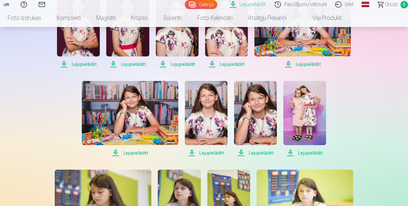
scroll to position [193, 0]
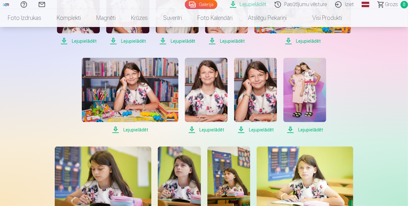
click at [141, 129] on span "Lejupielādēt" at bounding box center [130, 130] width 97 height 8
click at [206, 130] on span "Lejupielādēt" at bounding box center [206, 130] width 43 height 8
click at [251, 131] on span "Lejupielādēt" at bounding box center [255, 130] width 43 height 8
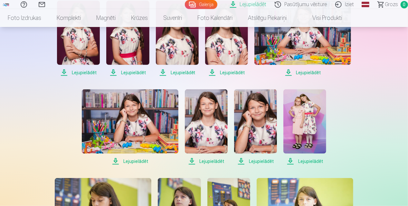
scroll to position [161, 0]
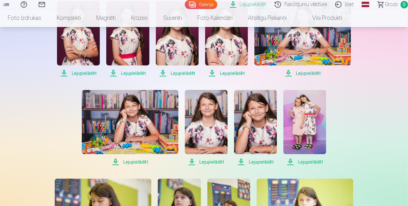
click at [313, 163] on span "Lejupielādēt" at bounding box center [304, 162] width 43 height 8
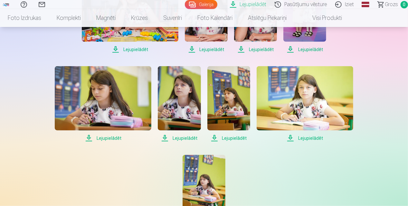
scroll to position [290, 0]
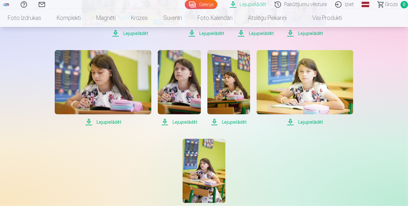
click at [110, 123] on span "Lejupielādēt" at bounding box center [103, 122] width 97 height 8
click at [180, 123] on span "Lejupielādēt" at bounding box center [179, 122] width 43 height 8
click at [231, 123] on span "Lejupielādēt" at bounding box center [228, 122] width 43 height 8
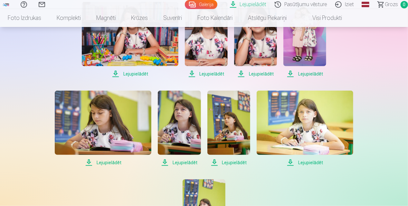
scroll to position [257, 0]
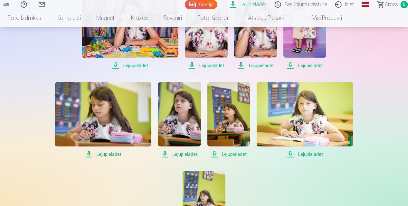
click at [393, 66] on div "Lejupielādēt Šajā sadaļā jūs varat lejupielādēt dāvināto fotoattēlu un iegādāto…" at bounding box center [204, 99] width 386 height 713
click at [308, 154] on span "Lejupielādēt" at bounding box center [305, 155] width 97 height 8
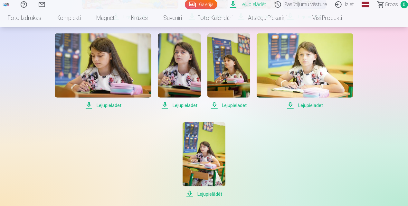
scroll to position [322, 0]
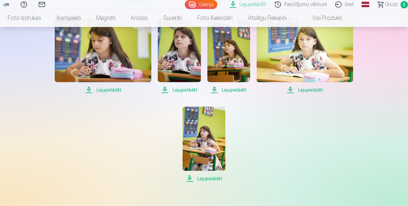
click at [207, 180] on span "Lejupielādēt" at bounding box center [203, 179] width 43 height 8
